Goal: Use online tool/utility: Use online tool/utility

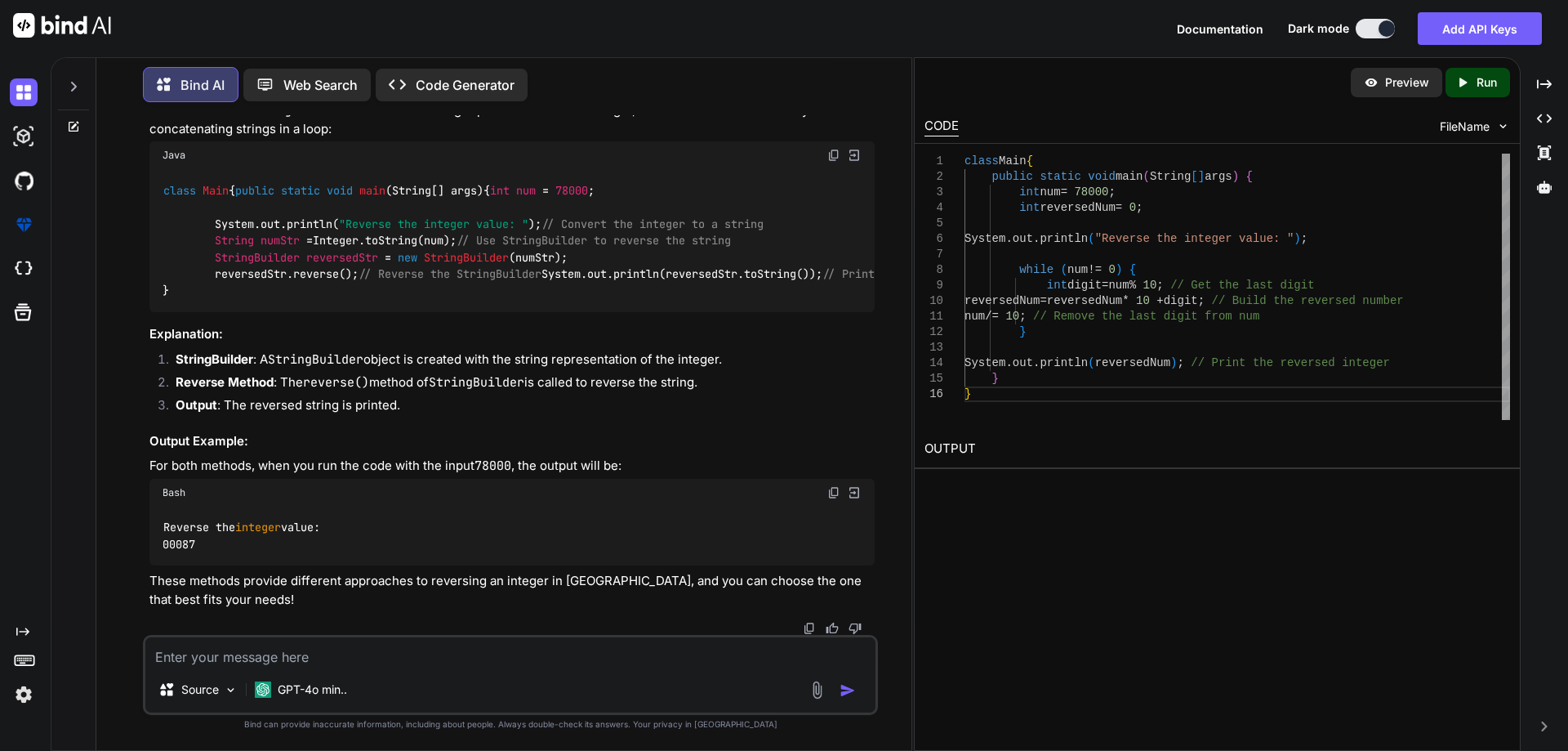
scroll to position [6863, 0]
drag, startPoint x: 161, startPoint y: 216, endPoint x: 175, endPoint y: 498, distance: 282.3
copy code "class Main { public static void main (String[] args) { int num = 78000 ; System…"
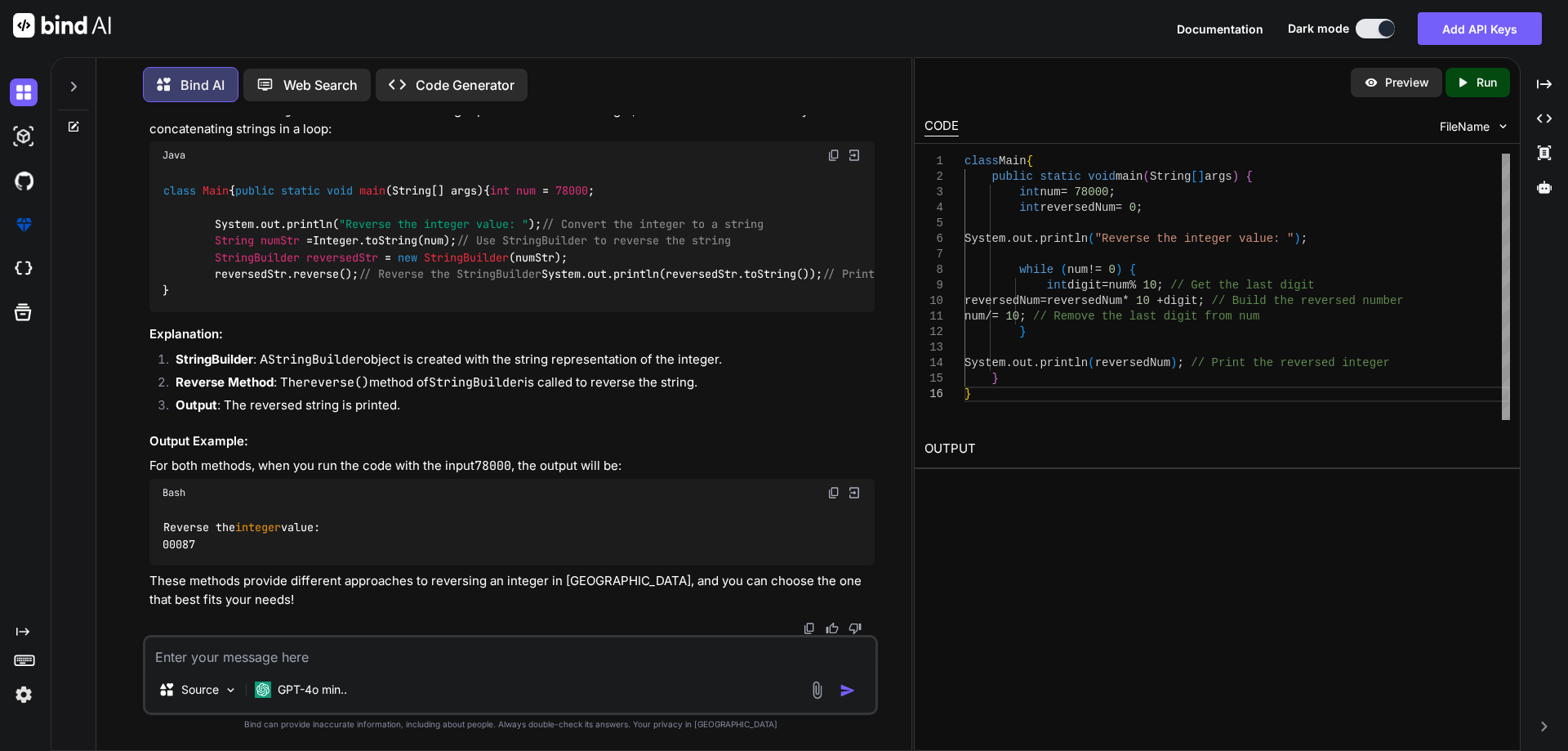
scroll to position [8414, 0]
click at [300, 658] on textarea at bounding box center [510, 652] width 730 height 29
paste textarea "class Main { public static void main(String[] args) { int num = 7800034699; Sys…"
type textarea "class Main { public static void main(String[] args) { int num = 7800034699; Sys…"
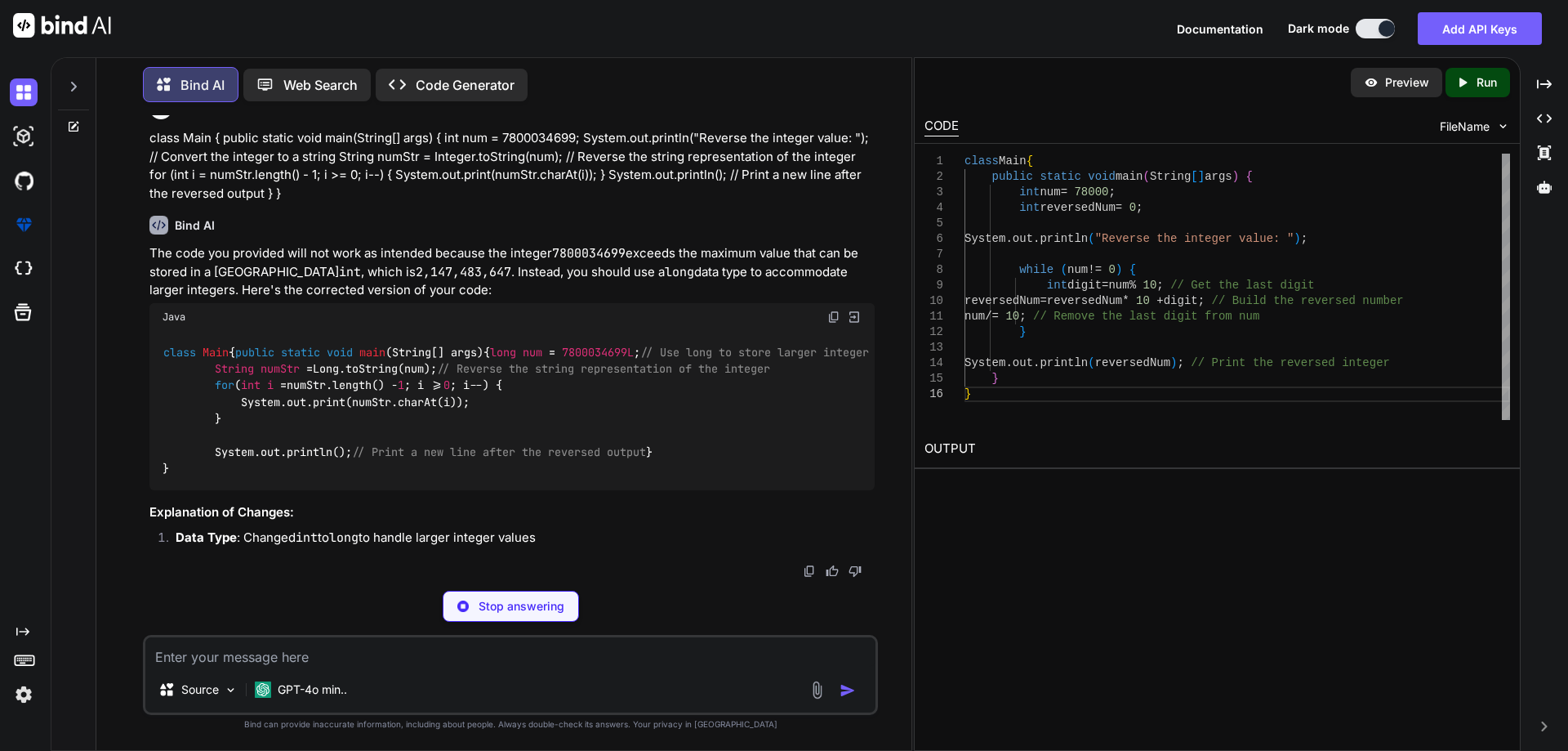
scroll to position [9109, 0]
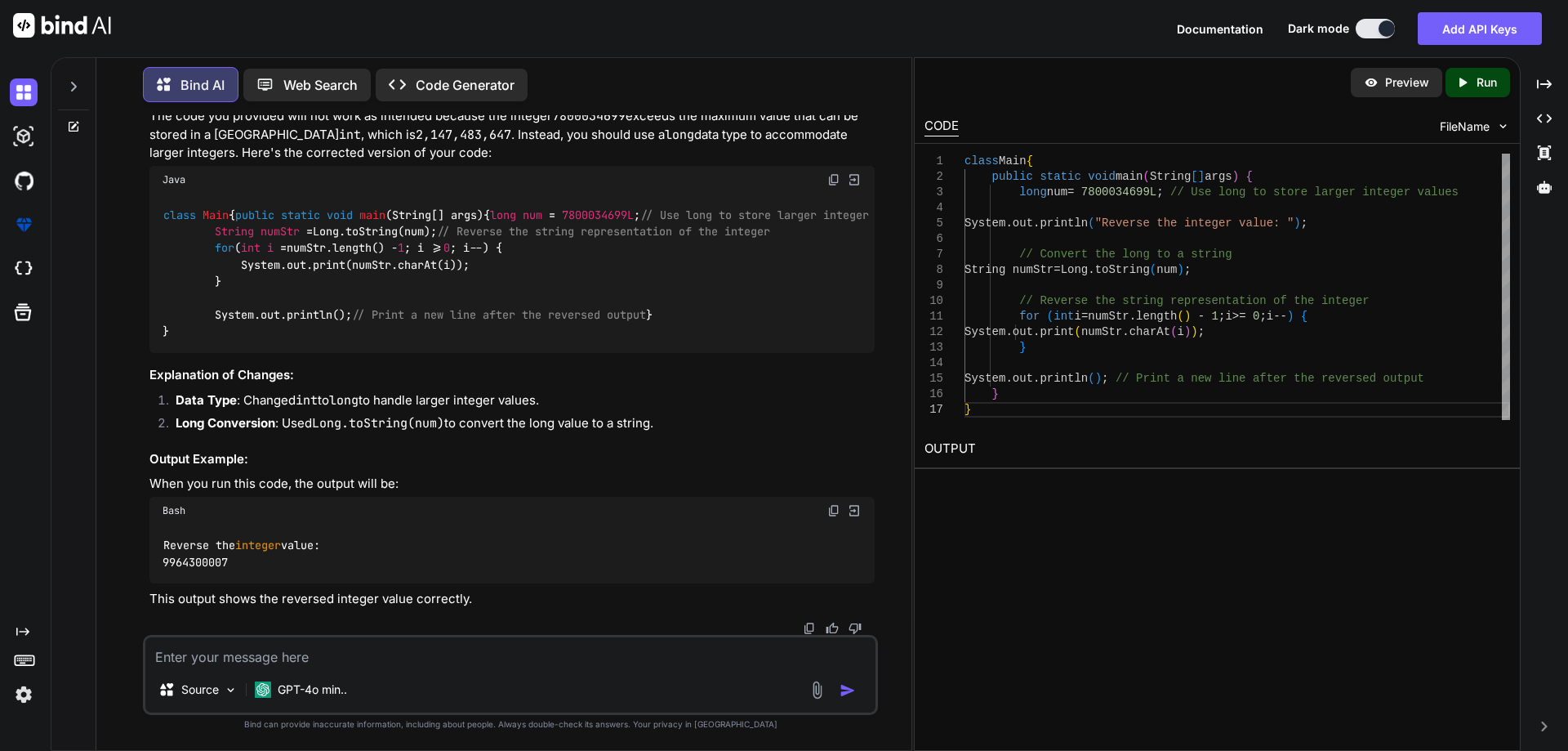
click at [562, 222] on span "7800034699L" at bounding box center [598, 214] width 72 height 14
click at [1039, 222] on span ""Reverse the integer value: "" at bounding box center [1133, 214] width 189 height 14
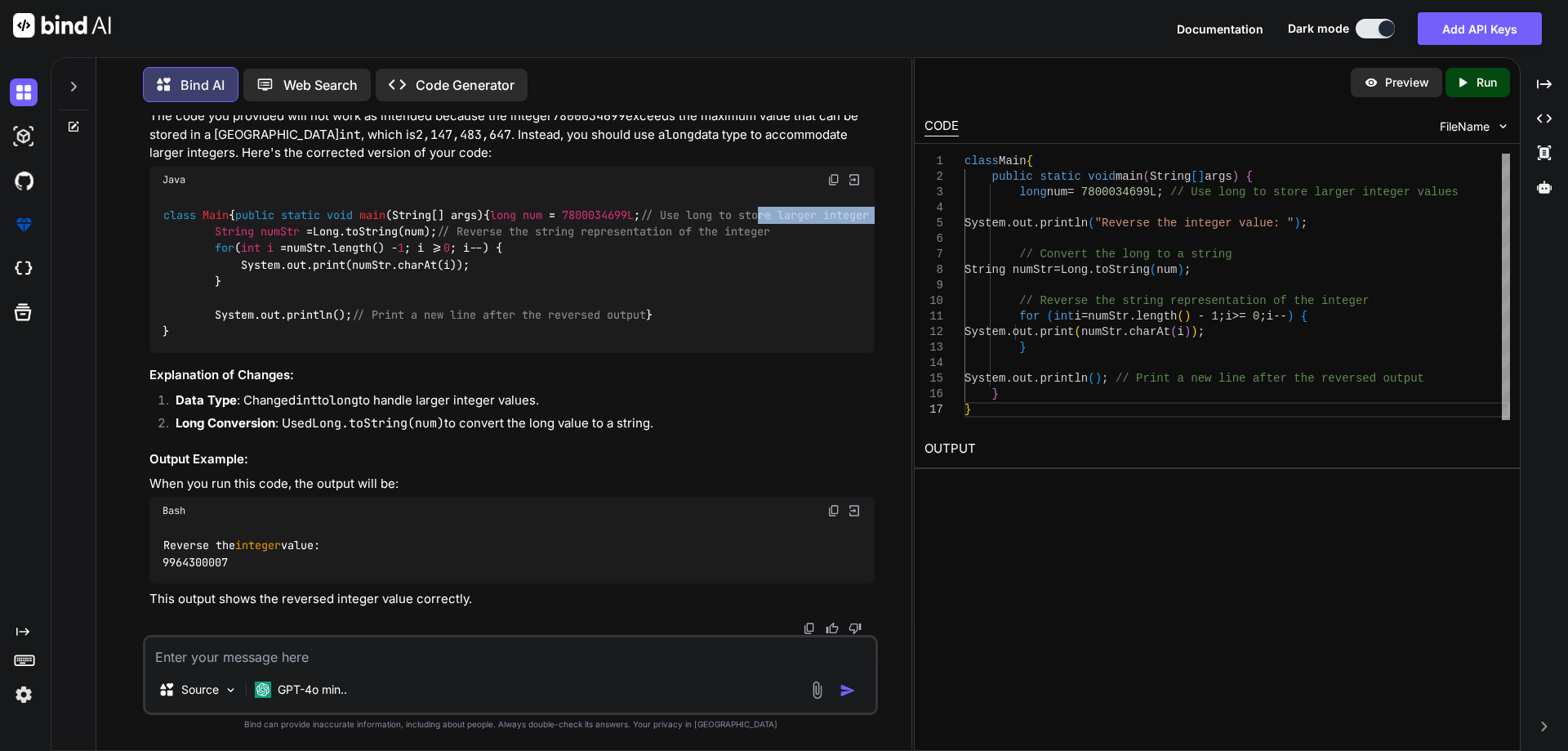
drag, startPoint x: 493, startPoint y: 242, endPoint x: 646, endPoint y: 231, distance: 153.4
click at [646, 222] on span "// Use long to store larger integer values" at bounding box center [778, 214] width 274 height 14
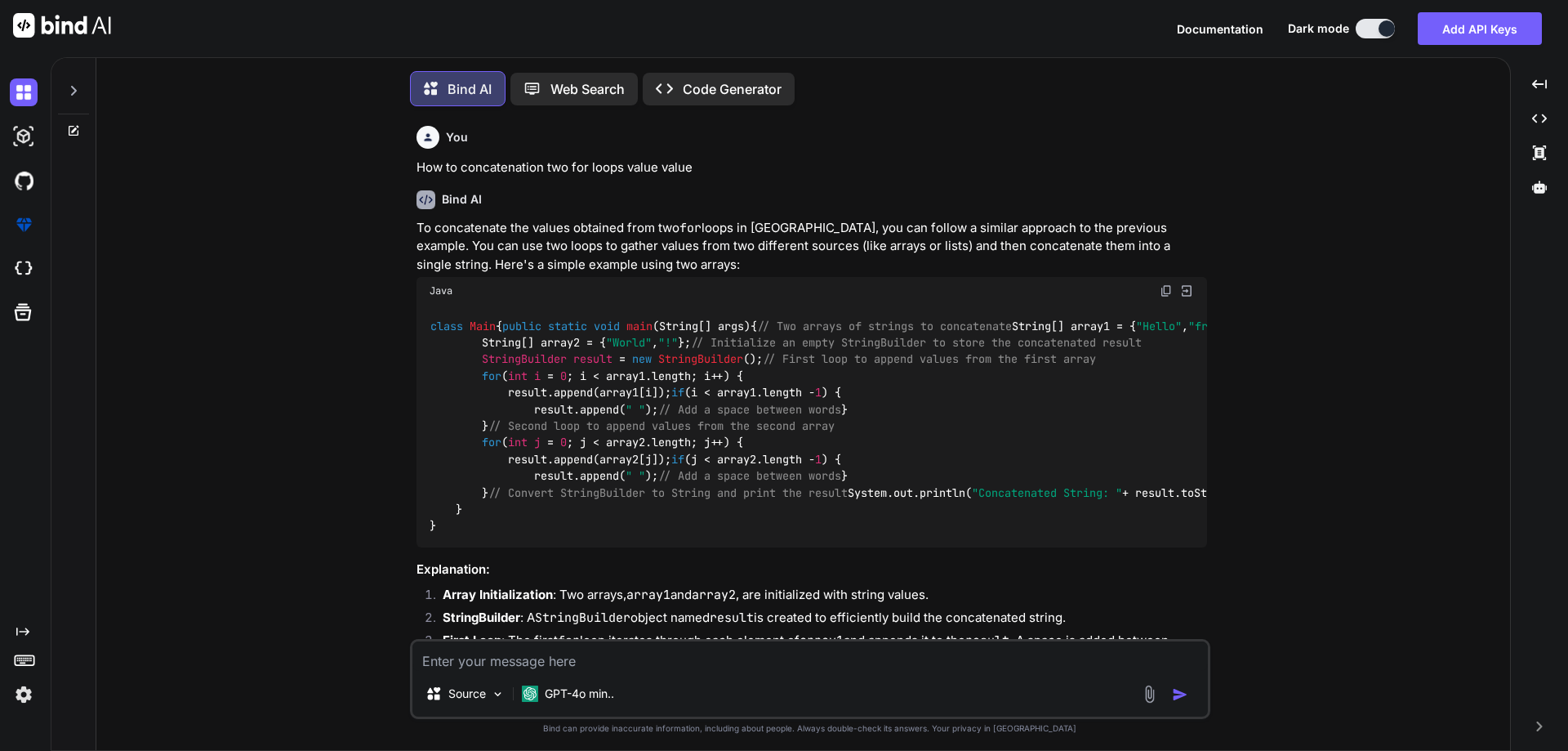
type textarea "x"
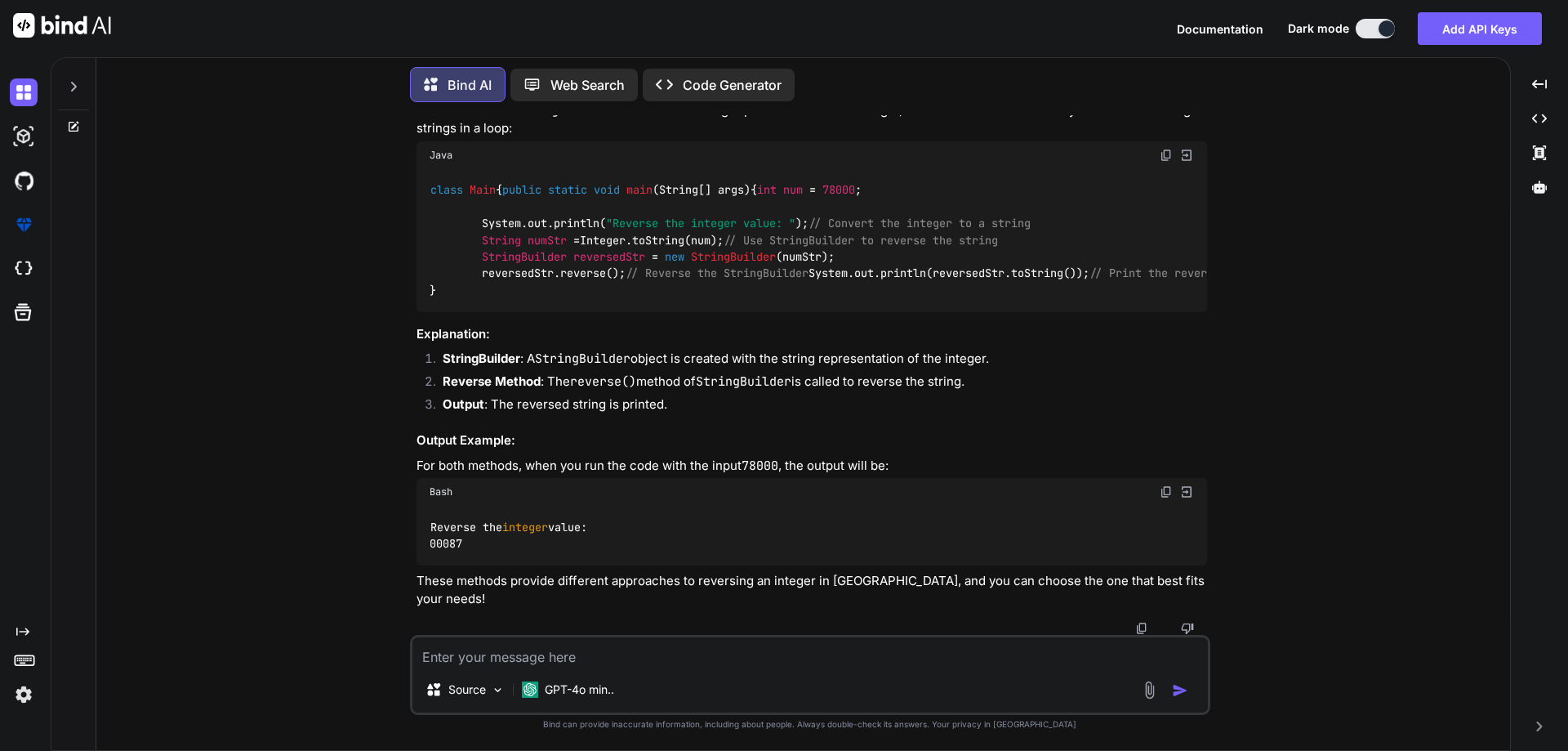
scroll to position [4540, 0]
